Goal: Ask a question

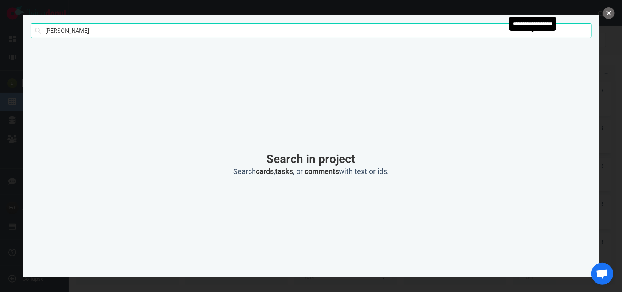
scroll to position [153, 0]
click at [59, 30] on input "[PERSON_NAME]" at bounding box center [311, 30] width 561 height 15
click button "Search" at bounding box center [0, 0] width 0 height 0
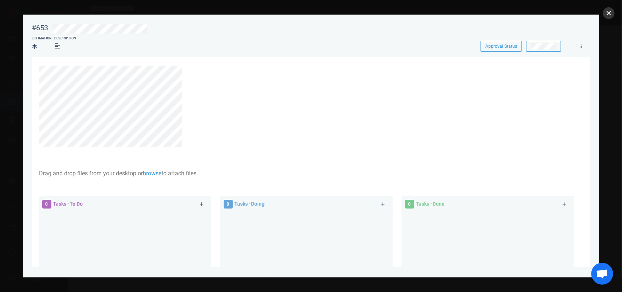
click at [606, 11] on button "close" at bounding box center [609, 13] width 12 height 12
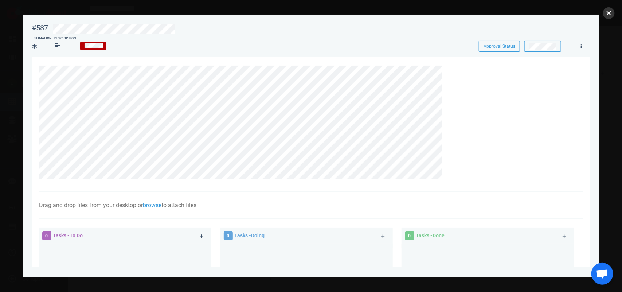
click at [610, 11] on button "close" at bounding box center [609, 13] width 12 height 12
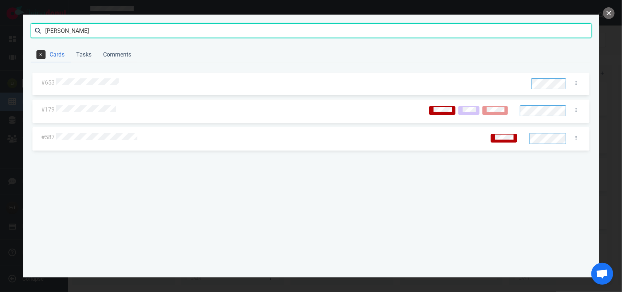
click at [57, 29] on input "[PERSON_NAME]" at bounding box center [311, 30] width 561 height 15
type input "milena"
click button "Search" at bounding box center [0, 0] width 0 height 0
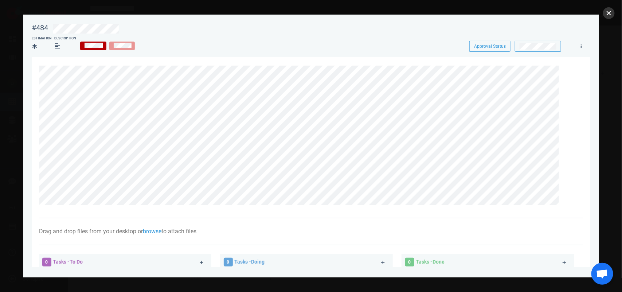
click at [604, 11] on button "close" at bounding box center [609, 13] width 12 height 12
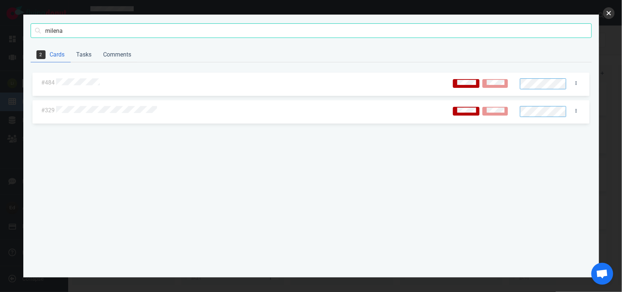
click at [608, 15] on button "close" at bounding box center [609, 13] width 12 height 12
